Goal: Task Accomplishment & Management: Manage account settings

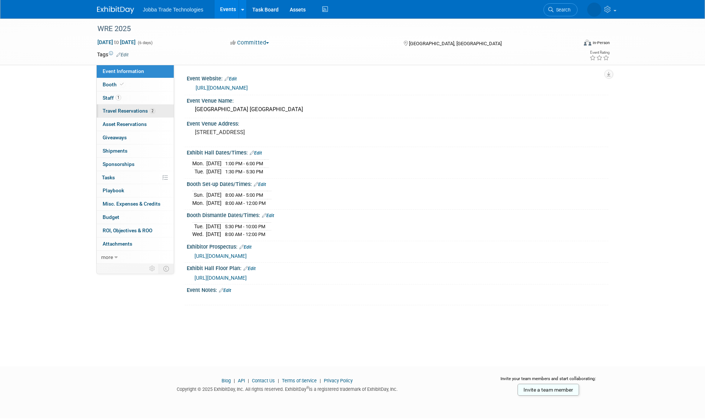
click at [137, 113] on span "Travel Reservations 2" at bounding box center [129, 111] width 53 height 6
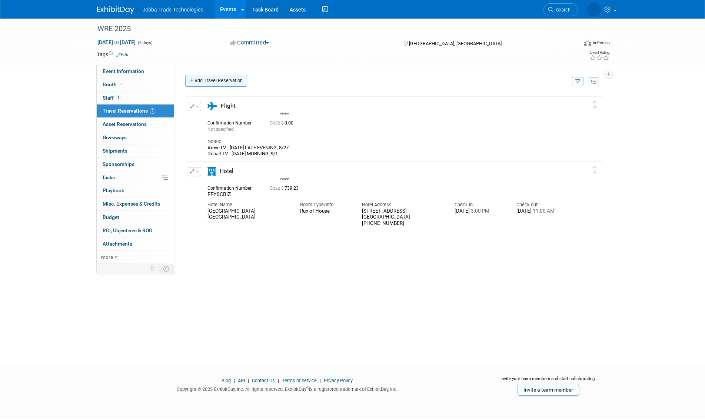
click at [210, 82] on link "Add Travel Reservation" at bounding box center [216, 81] width 62 height 12
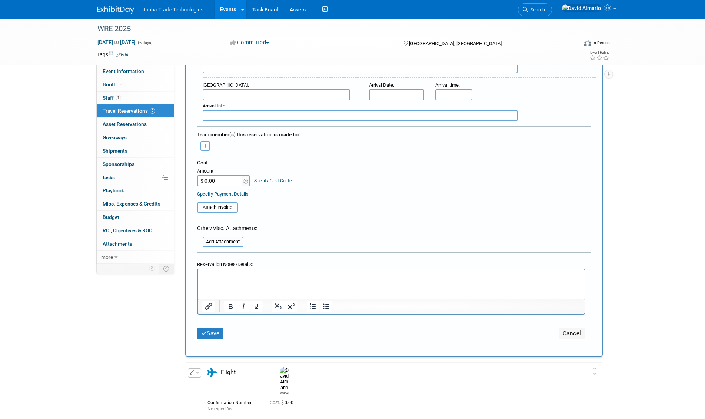
scroll to position [333, 0]
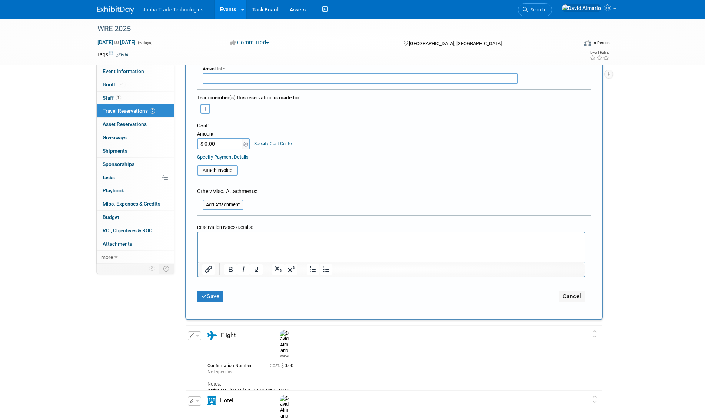
click at [634, 143] on div "WRE 2025 [DATE] to [DATE] (6 days) [DATE] to [DATE] Committed Committed Conside…" at bounding box center [352, 123] width 705 height 877
click at [572, 296] on button "Cancel" at bounding box center [572, 296] width 27 height 11
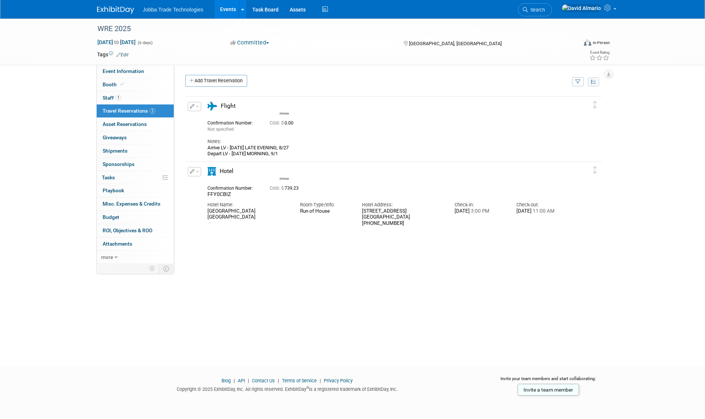
scroll to position [0, 0]
click at [191, 107] on icon "button" at bounding box center [192, 106] width 5 height 4
click at [197, 122] on icon "button" at bounding box center [196, 119] width 6 height 5
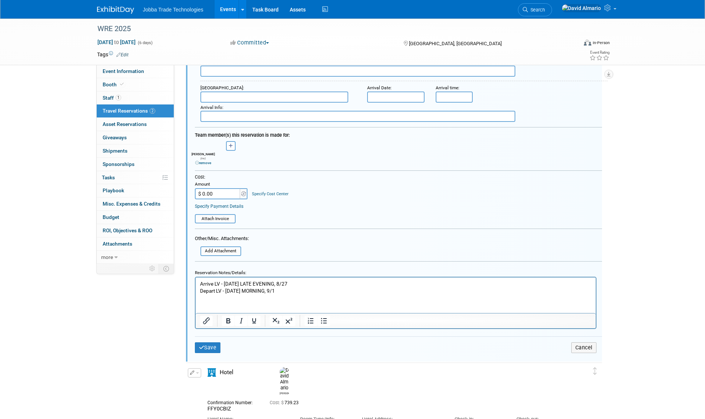
scroll to position [309, 0]
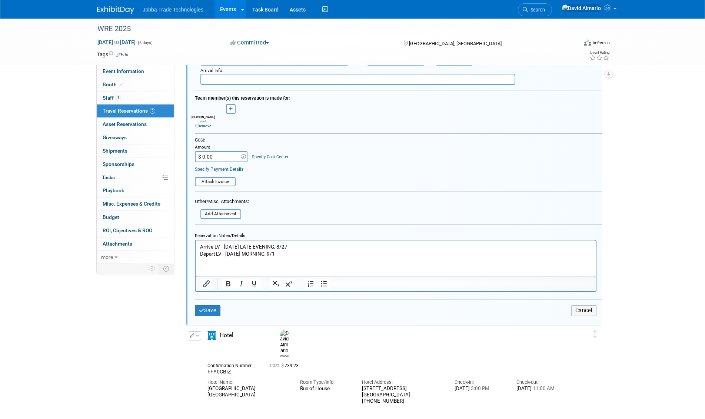
click at [200, 245] on p "Arrive LV - [DATE] LATE EVENING, 8/27 Depart LV - [DATE] MORNING, 9/1" at bounding box center [396, 250] width 392 height 14
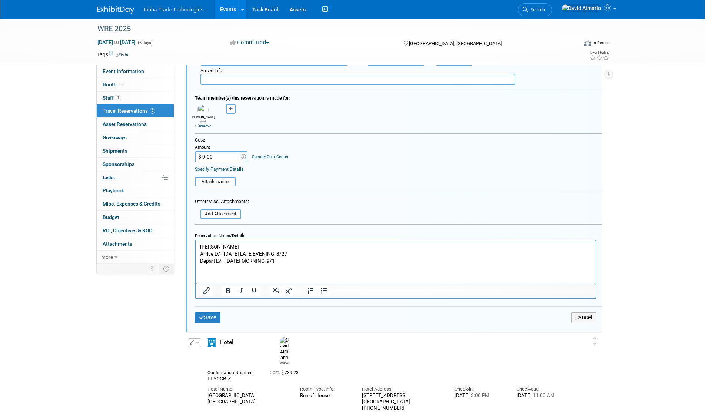
click at [309, 262] on p "Arrive LV - [DATE] LATE EVENING, 8/27 Depart LV - [DATE] MORNING, 9/1" at bounding box center [396, 257] width 392 height 14
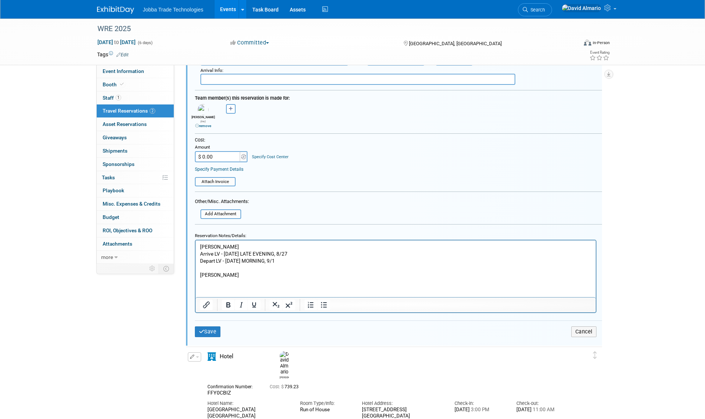
drag, startPoint x: 309, startPoint y: 262, endPoint x: 197, endPoint y: 255, distance: 112.4
click at [197, 255] on html "[PERSON_NAME] Arrive LV - [DATE] LATE EVENING, 8/27 Depart LV - [DATE] MORNING,…" at bounding box center [395, 259] width 400 height 38
copy p "Arrive LV - [DATE] LATE EVENING, 8/27 Depart LV - [DATE] MORNING, 9/1"
click at [206, 278] on html "[PERSON_NAME] Arrive LV - [DATE] LATE EVENING, 8/27 Depart LV - [DATE] MORNING,…" at bounding box center [395, 259] width 400 height 38
click at [240, 275] on p "[PERSON_NAME]" at bounding box center [396, 274] width 392 height 7
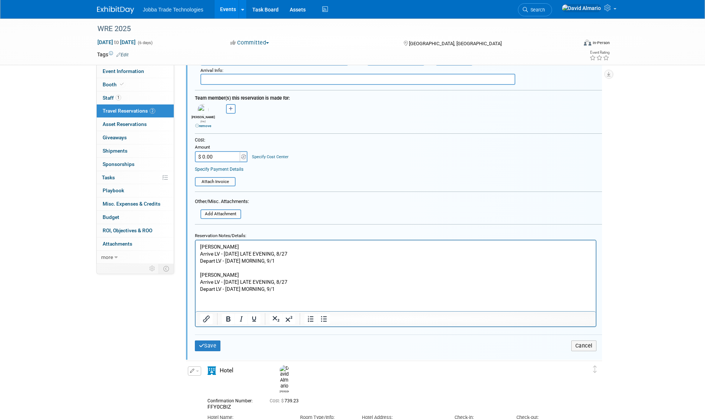
click at [234, 279] on p "Arrive LV - [DATE] LATE EVENING, 8/27 Depart LV - [DATE] MORNING, 9/1" at bounding box center [396, 285] width 392 height 14
click at [282, 280] on p "Arrive LV - [DATE] MORNING 8/27 Depart LV - [DATE] MORNING, 9/1" at bounding box center [396, 285] width 392 height 14
click at [240, 290] on p "Arrive LV - [DATE] MORNING 8/28 Depart LV - [DATE] MORNING, 9/1" at bounding box center [396, 285] width 392 height 14
click at [240, 289] on p "Arrive LV - [DATE] MORNING 8/28 Depart LV - [DATE] MORNING, 9/1" at bounding box center [396, 285] width 392 height 14
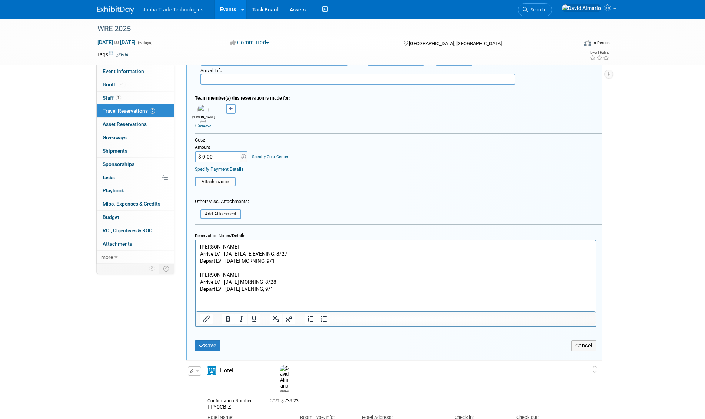
click at [283, 283] on p "Arrive LV - [DATE] MORNING 8/28 Depart LV - [DATE] EVENING, 9/1" at bounding box center [396, 285] width 392 height 14
click at [290, 290] on p "Arrive LV - [DATE] MORNING 8/28 Depart LV - [DATE] EVENING, 9/1" at bounding box center [396, 285] width 392 height 14
click at [287, 281] on p "Arrive LV - [DATE] MORNING 8/28 Depart LV - [DATE] EVENING, 8/" at bounding box center [396, 285] width 392 height 14
click at [285, 288] on p "Arrive LV - [DATE] MORNING 8/29 Depart LV - [DATE] EVENING, 8/" at bounding box center [396, 285] width 392 height 14
click at [207, 342] on button "Save" at bounding box center [208, 345] width 26 height 11
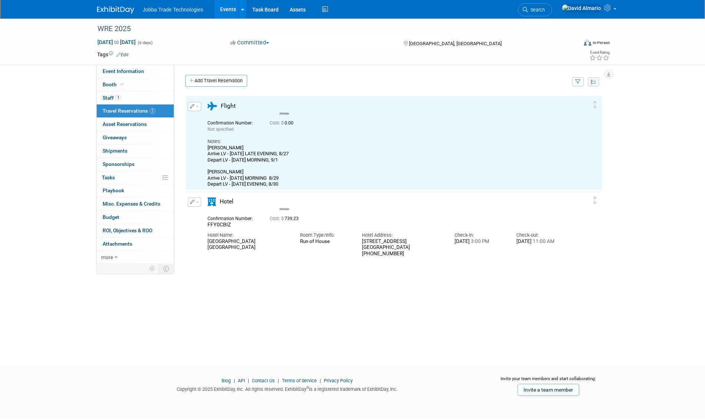
scroll to position [0, 0]
